Goal: Obtain resource: Obtain resource

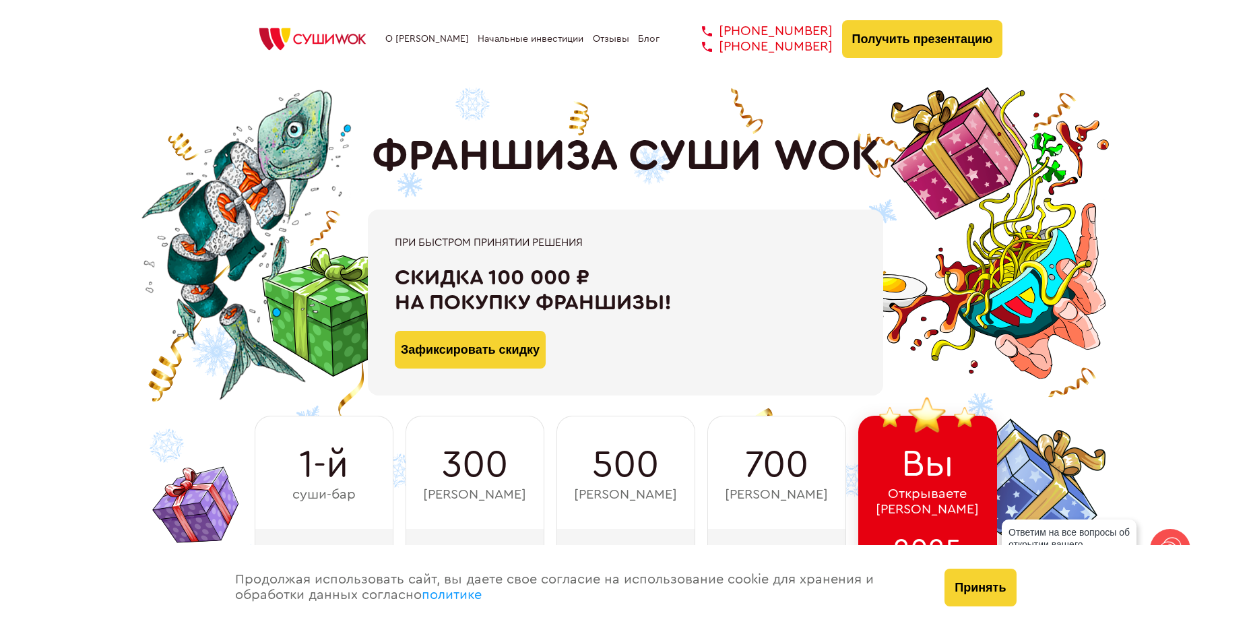
click at [498, 44] on link "Начальные инвестиции" at bounding box center [530, 39] width 106 height 11
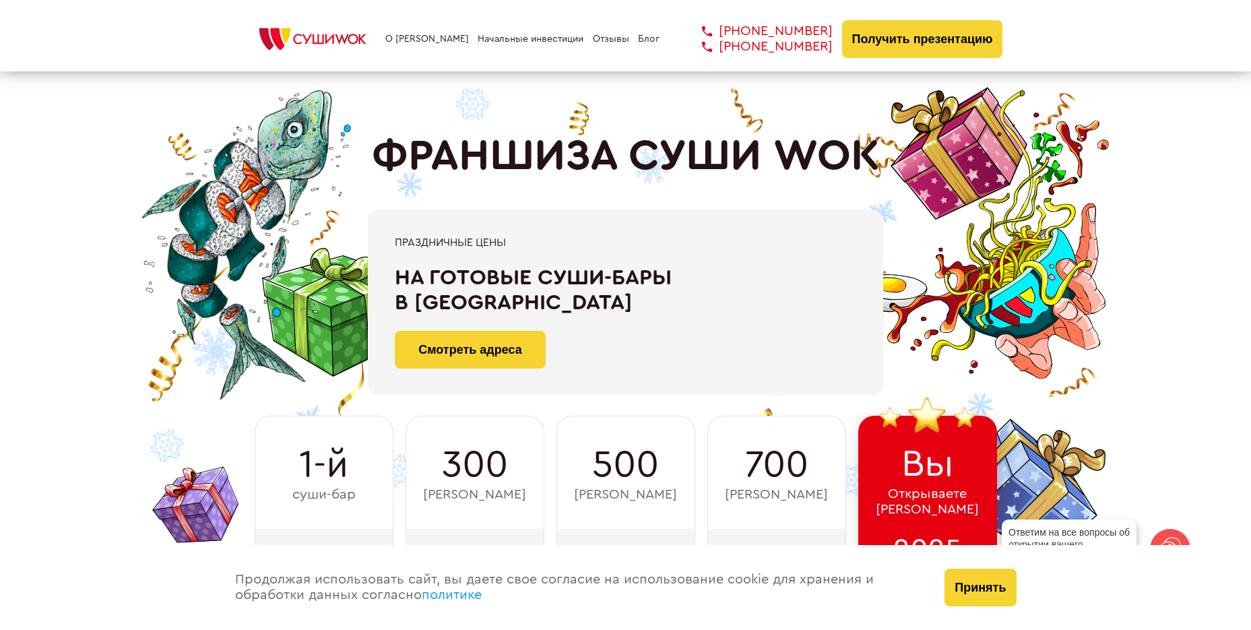
scroll to position [806, 0]
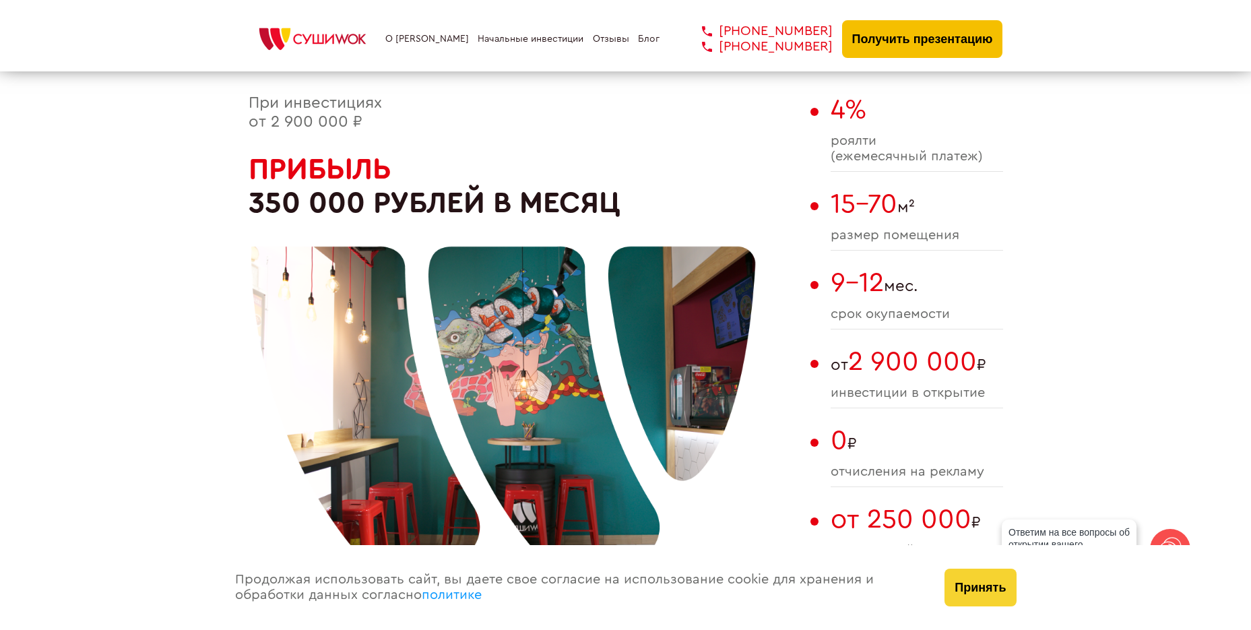
click at [914, 58] on button "Получить презентацию" at bounding box center [922, 39] width 161 height 38
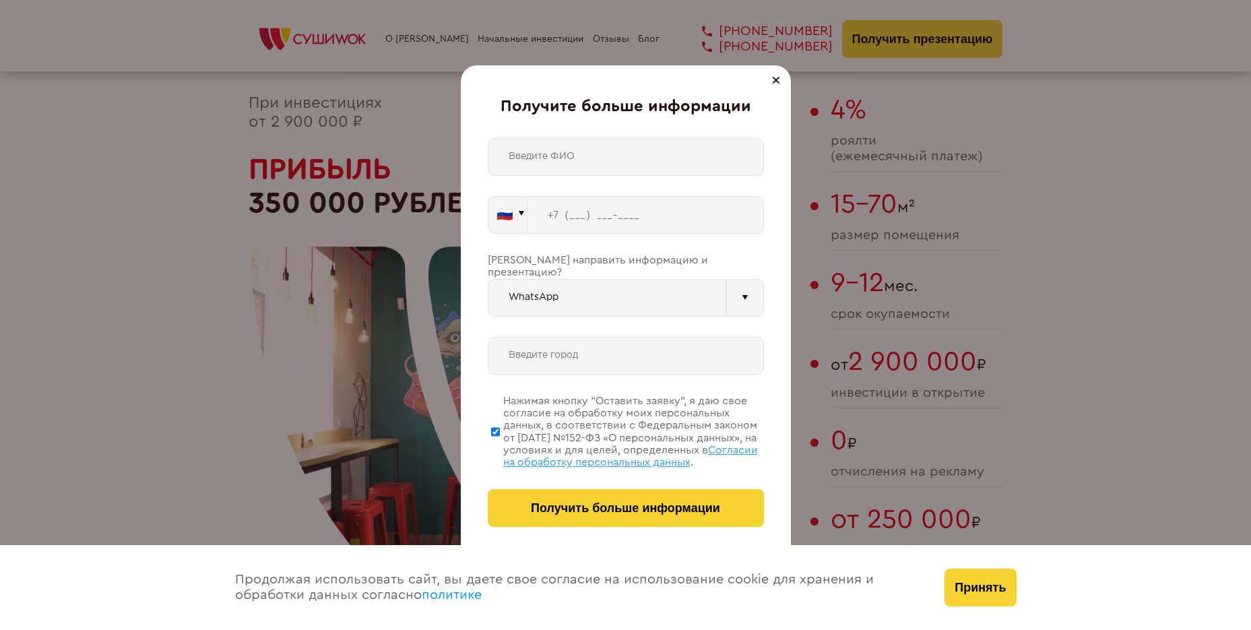
scroll to position [2825, 0]
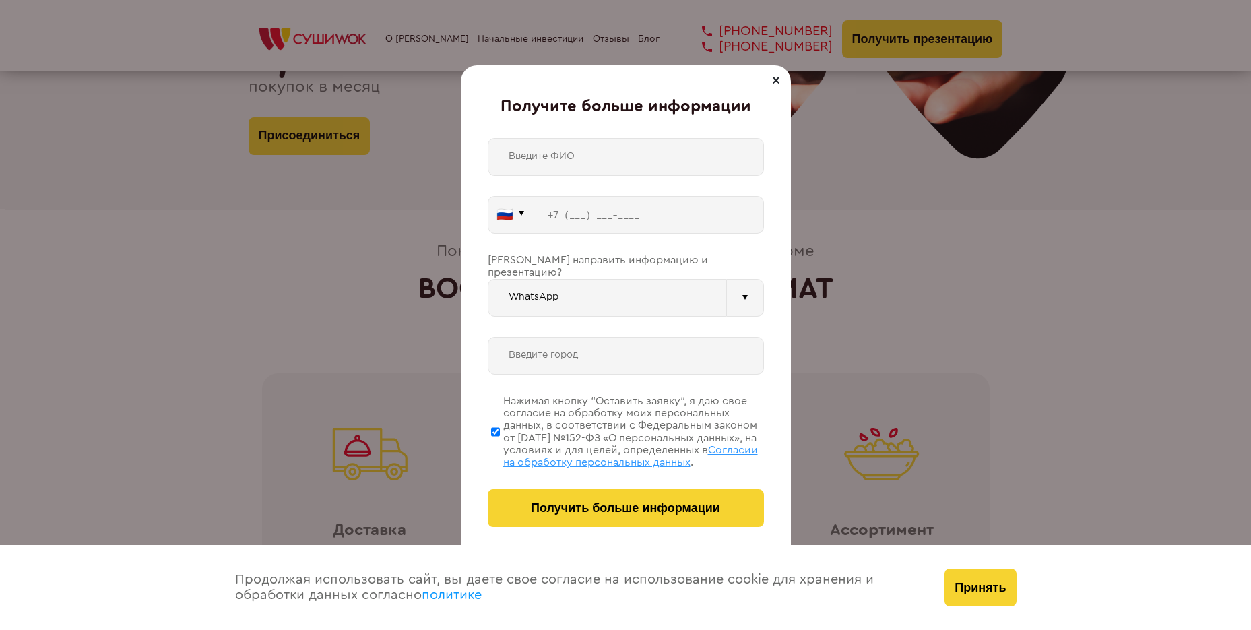
click at [766, 314] on div "Получите больше информации 🇷🇺 🇹🇷 🇧🇾 🇰🇬 🇰🇿 🇦🇿 🇦🇲 ." at bounding box center [626, 314] width 330 height 499
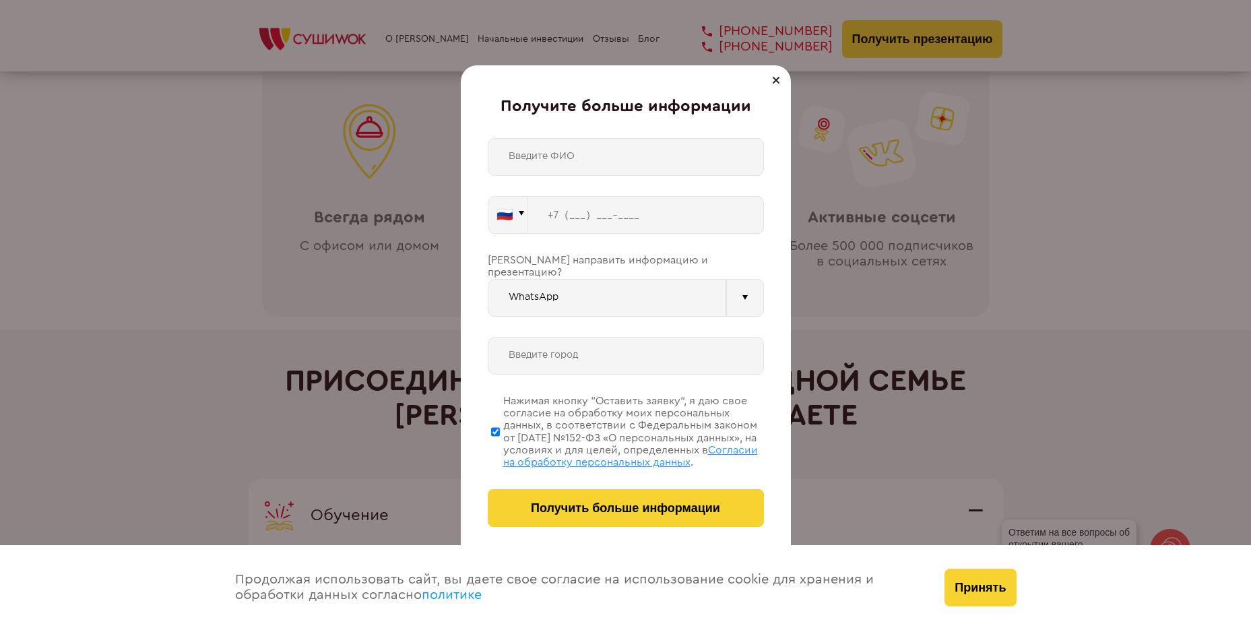
scroll to position [3995, 0]
